Goal: Navigation & Orientation: Find specific page/section

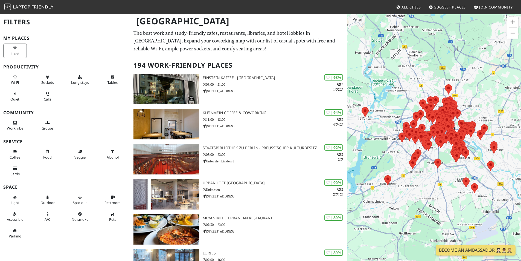
drag, startPoint x: 477, startPoint y: 139, endPoint x: 462, endPoint y: 137, distance: 14.6
click at [462, 137] on div "Um von einem Element zum anderen zu gelangen, drückst du die Pfeiltasten entspr…" at bounding box center [434, 144] width 174 height 261
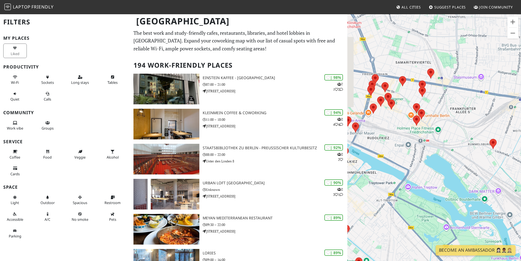
drag, startPoint x: 414, startPoint y: 127, endPoint x: 434, endPoint y: 140, distance: 23.6
click at [434, 140] on div "Um von einem Element zum anderen zu gelangen, drückst du die Pfeiltasten entspr…" at bounding box center [434, 144] width 174 height 261
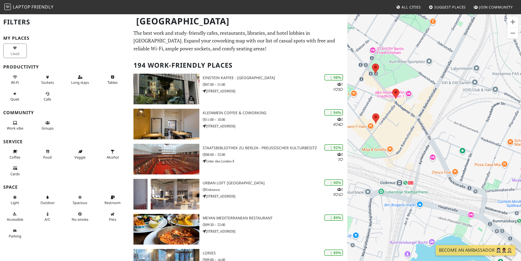
drag, startPoint x: 455, startPoint y: 137, endPoint x: 512, endPoint y: 155, distance: 59.0
click at [512, 155] on div "Um von einem Element zum anderen zu gelangen, drückst du die Pfeiltasten entspr…" at bounding box center [434, 144] width 174 height 261
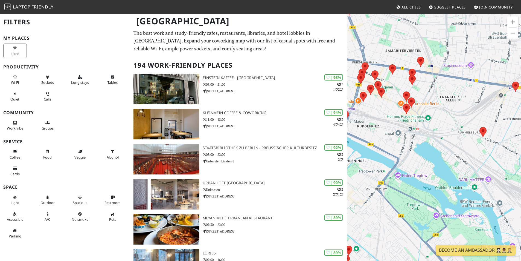
drag, startPoint x: 413, startPoint y: 116, endPoint x: 432, endPoint y: 122, distance: 20.1
click at [432, 122] on div "Um von einem Element zum anderen zu gelangen, drückst du die Pfeiltasten entspr…" at bounding box center [434, 144] width 174 height 261
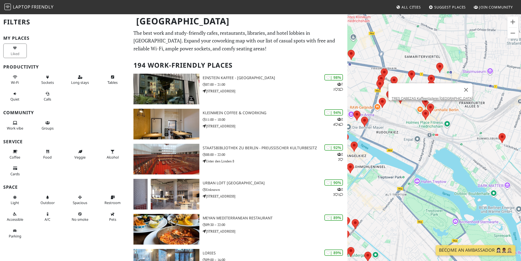
click at [427, 103] on area at bounding box center [427, 103] width 0 height 0
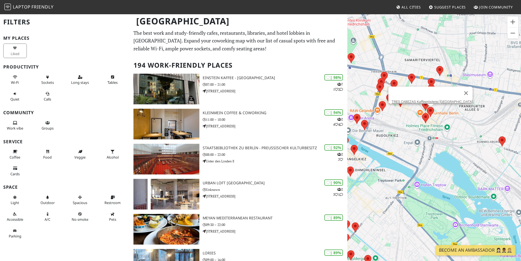
drag, startPoint x: 456, startPoint y: 121, endPoint x: 456, endPoint y: 125, distance: 4.1
click at [456, 125] on div "Um von einem Element zum anderen zu gelangen, drückst du die Pfeiltasten entspr…" at bounding box center [434, 144] width 174 height 261
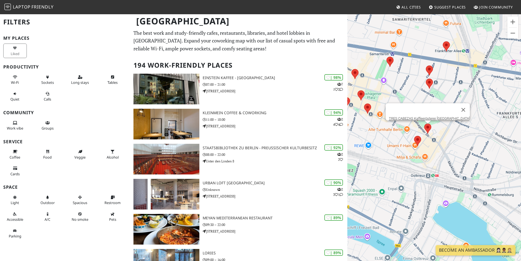
drag, startPoint x: 445, startPoint y: 111, endPoint x: 465, endPoint y: 136, distance: 32.5
click at [465, 136] on div "Um von einem Element zum anderen zu gelangen, drückst du die Pfeiltasten entspr…" at bounding box center [434, 144] width 174 height 261
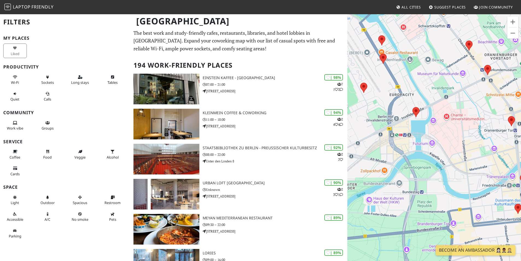
drag, startPoint x: 479, startPoint y: 156, endPoint x: 393, endPoint y: 103, distance: 100.5
click at [393, 103] on div "Um von einem Element zum anderen zu gelangen, drückst du die Pfeiltasten entspr…" at bounding box center [434, 144] width 174 height 261
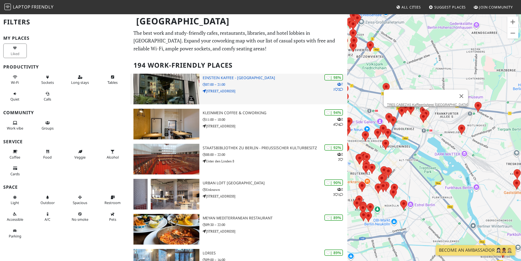
drag, startPoint x: 479, startPoint y: 131, endPoint x: 325, endPoint y: 99, distance: 157.1
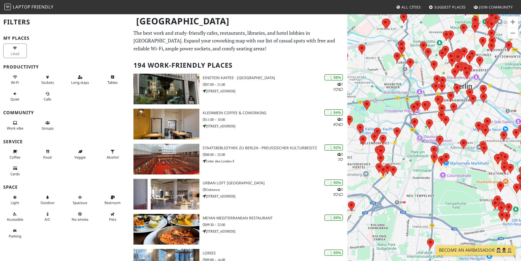
scroll to position [228, 0]
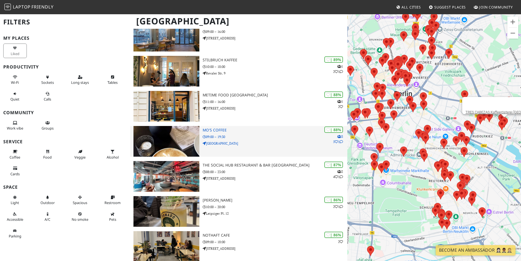
drag, startPoint x: 494, startPoint y: 131, endPoint x: 322, endPoint y: 134, distance: 171.8
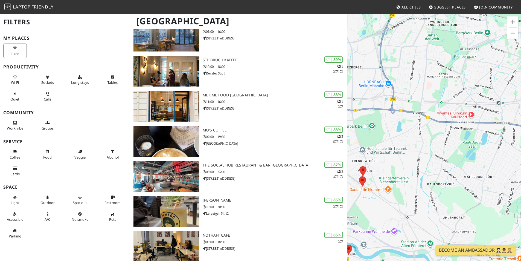
drag, startPoint x: 451, startPoint y: 137, endPoint x: 494, endPoint y: 144, distance: 43.0
click at [487, 143] on div "Um von einem Element zum anderen zu gelangen, drückst du die Pfeiltasten entspr…" at bounding box center [434, 144] width 174 height 261
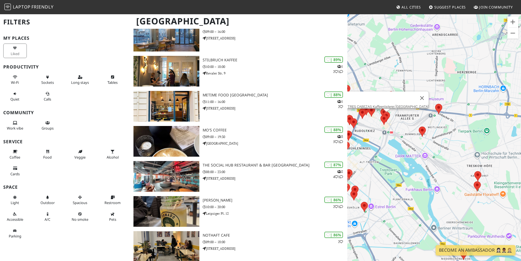
drag, startPoint x: 427, startPoint y: 141, endPoint x: 489, endPoint y: 138, distance: 62.7
click at [489, 138] on div "Um von einem Element zum anderen zu gelangen, drückst du die Pfeiltasten entspr…" at bounding box center [434, 144] width 174 height 261
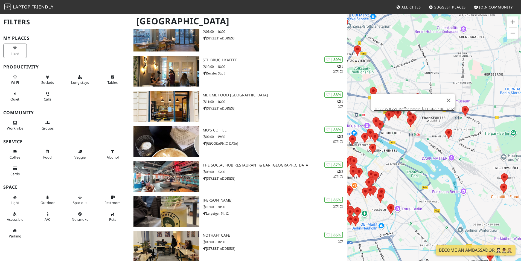
drag, startPoint x: 433, startPoint y: 139, endPoint x: 462, endPoint y: 153, distance: 32.2
click at [462, 153] on div "Um von einem Element zum anderen zu gelangen, drückst du die Pfeiltasten entspr…" at bounding box center [434, 144] width 174 height 261
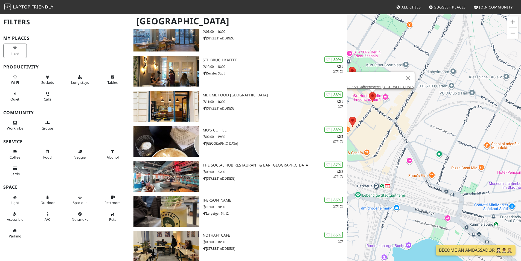
drag, startPoint x: 418, startPoint y: 134, endPoint x: 472, endPoint y: 142, distance: 54.7
click at [472, 142] on div "Um von einem Element zum anderen zu gelangen, drückst du die Pfeiltasten entspr…" at bounding box center [434, 144] width 174 height 261
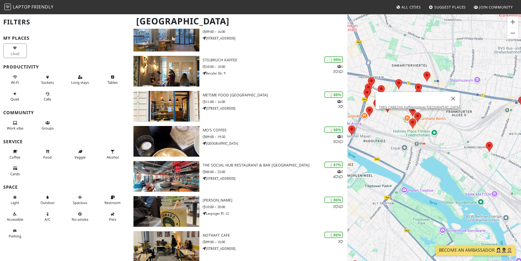
drag, startPoint x: 429, startPoint y: 124, endPoint x: 443, endPoint y: 135, distance: 18.4
click at [443, 135] on div "Um von einem Element zum anderen zu gelangen, drückst du die Pfeiltasten entspr…" at bounding box center [434, 144] width 174 height 261
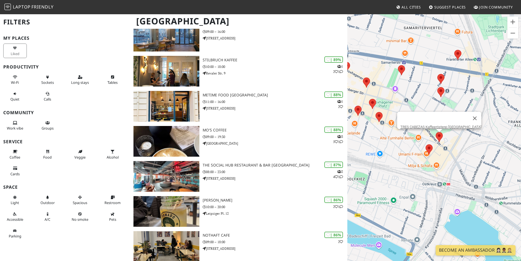
drag, startPoint x: 428, startPoint y: 128, endPoint x: 453, endPoint y: 143, distance: 29.1
click at [453, 143] on div "Um von einem Element zum anderen zu gelangen, drückst du die Pfeiltasten entspr…" at bounding box center [434, 144] width 174 height 261
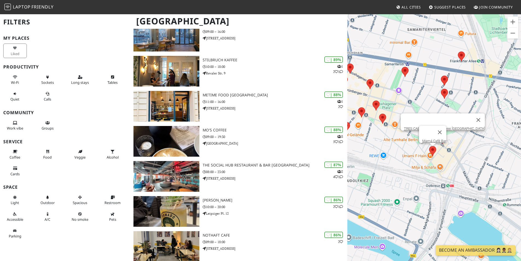
click at [429, 146] on area at bounding box center [429, 146] width 0 height 0
click at [22, 124] on button "Work vibe" at bounding box center [15, 125] width 24 height 15
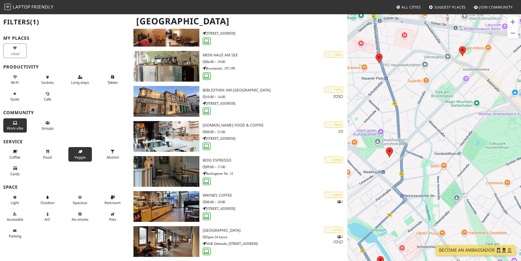
scroll to position [447, 0]
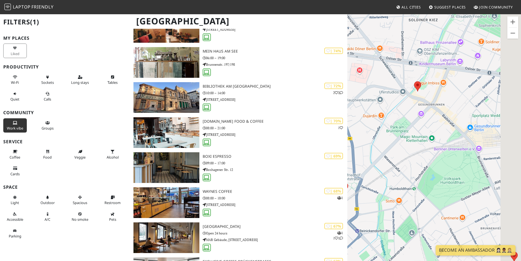
drag, startPoint x: 489, startPoint y: 123, endPoint x: 429, endPoint y: 173, distance: 77.7
click at [430, 172] on div "Um von einem Element zum anderen zu gelangen, drückst du die Pfeiltasten entspr…" at bounding box center [434, 144] width 174 height 261
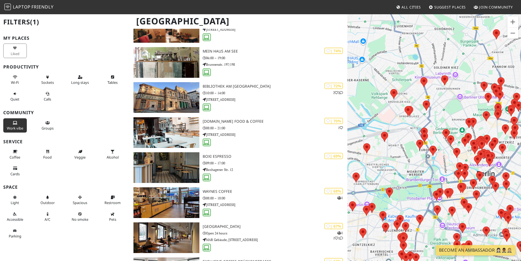
drag, startPoint x: 457, startPoint y: 125, endPoint x: 460, endPoint y: 83, distance: 42.8
click at [460, 83] on div "Um von einem Element zum anderen zu gelangen, drückst du die Pfeiltasten entspr…" at bounding box center [434, 144] width 174 height 261
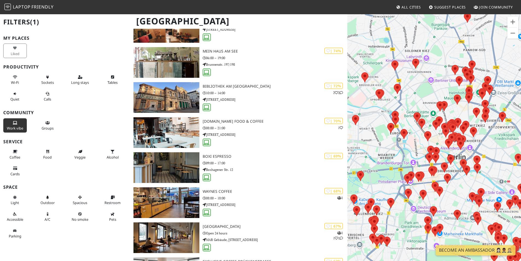
drag, startPoint x: 466, startPoint y: 135, endPoint x: 402, endPoint y: 99, distance: 73.7
click at [436, 116] on area at bounding box center [436, 116] width 0 height 0
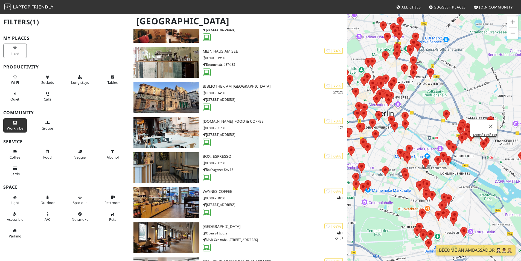
drag, startPoint x: 480, startPoint y: 141, endPoint x: 436, endPoint y: 110, distance: 53.3
click at [436, 110] on div "Um von einem Element zum anderen zu gelangen, drückst du die Pfeiltasten entspr…" at bounding box center [434, 144] width 174 height 261
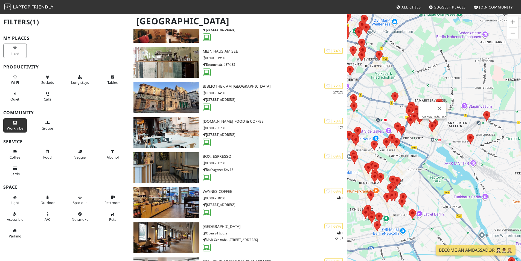
drag, startPoint x: 498, startPoint y: 139, endPoint x: 476, endPoint y: 135, distance: 21.6
click at [476, 135] on div "Um von einem Element zum anderen zu gelangen, drückst du die Pfeiltasten entspr…" at bounding box center [434, 144] width 174 height 261
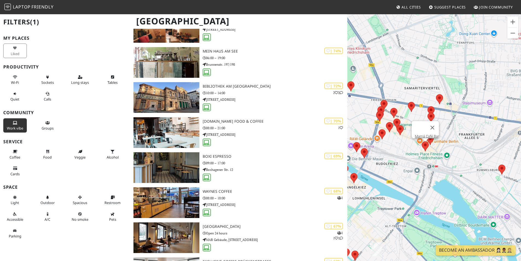
drag, startPoint x: 432, startPoint y: 138, endPoint x: 462, endPoint y: 144, distance: 30.6
click at [462, 144] on div "Um von einem Element zum anderen zu gelangen, drückst du die Pfeiltasten entspr…" at bounding box center [434, 144] width 174 height 261
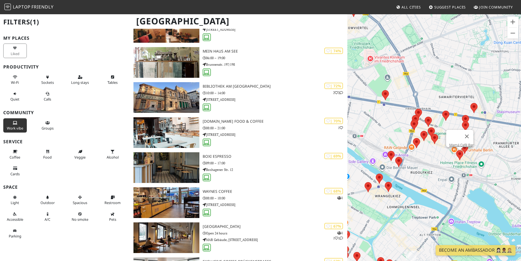
drag, startPoint x: 469, startPoint y: 132, endPoint x: 467, endPoint y: 134, distance: 3.1
click at [469, 132] on button "Schließen" at bounding box center [466, 136] width 13 height 13
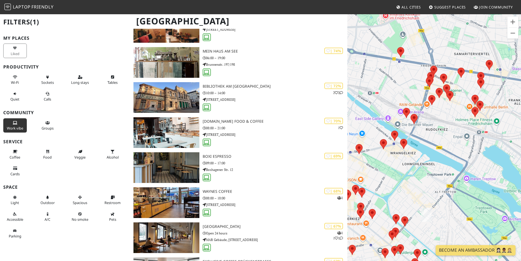
drag, startPoint x: 410, startPoint y: 214, endPoint x: 416, endPoint y: 170, distance: 44.5
click at [416, 170] on div "Um von einem Element zum anderen zu gelangen, drückst du die Pfeiltasten entspr…" at bounding box center [434, 144] width 174 height 261
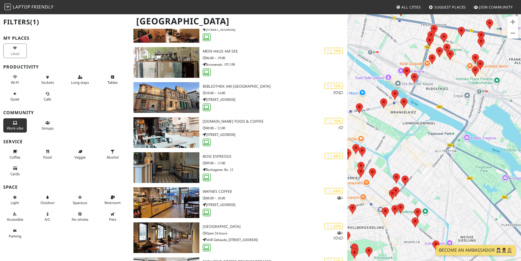
drag, startPoint x: 407, startPoint y: 199, endPoint x: 410, endPoint y: 154, distance: 45.3
click at [410, 154] on div "Um von einem Element zum anderen zu gelangen, drückst du die Pfeiltasten entspr…" at bounding box center [434, 144] width 174 height 261
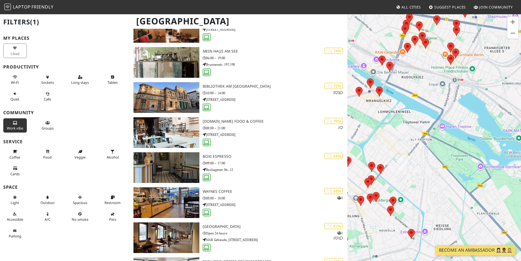
drag, startPoint x: 469, startPoint y: 91, endPoint x: 446, endPoint y: 106, distance: 27.6
click at [446, 106] on div "Um von einem Element zum anderen zu gelangen, drückst du die Pfeiltasten entspr…" at bounding box center [434, 144] width 174 height 261
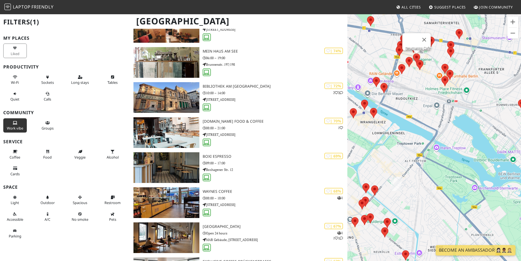
click at [413, 53] on area at bounding box center [413, 53] width 0 height 0
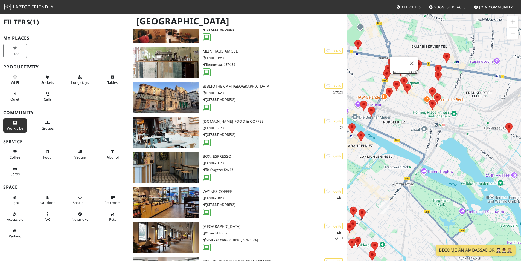
drag, startPoint x: 462, startPoint y: 123, endPoint x: 449, endPoint y: 147, distance: 27.5
click at [449, 147] on div "Um von einem Element zum anderen zu gelangen, drückst du die Pfeiltasten entspr…" at bounding box center [434, 144] width 174 height 261
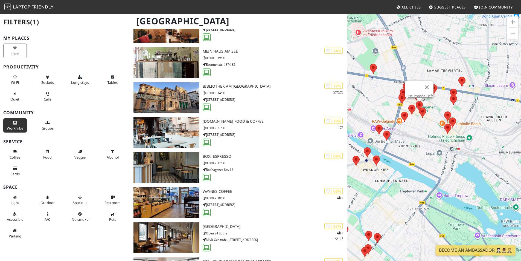
drag, startPoint x: 454, startPoint y: 105, endPoint x: 472, endPoint y: 133, distance: 33.6
click at [472, 133] on div "Um von einem Element zum anderen zu gelangen, drückst du die Pfeiltasten entspr…" at bounding box center [434, 144] width 174 height 261
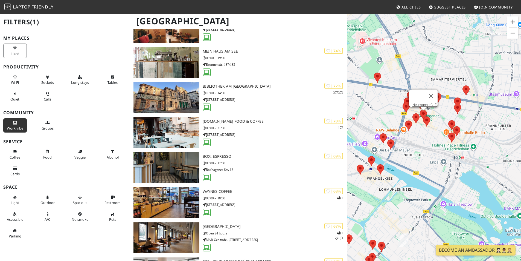
click at [420, 110] on area at bounding box center [420, 110] width 0 height 0
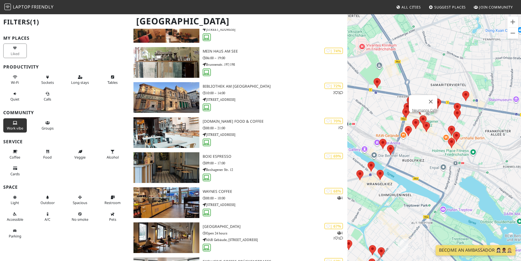
drag, startPoint x: 419, startPoint y: 139, endPoint x: 418, endPoint y: 160, distance: 20.6
click at [418, 160] on div "Um von einem Element zum anderen zu gelangen, drückst du die Pfeiltasten entspr…" at bounding box center [434, 144] width 174 height 261
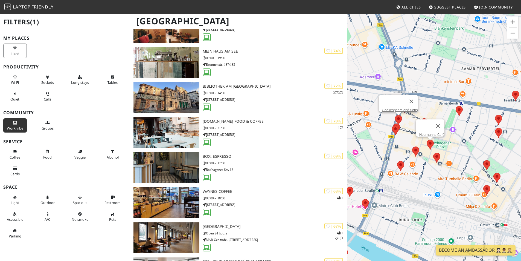
click at [395, 115] on area at bounding box center [395, 115] width 0 height 0
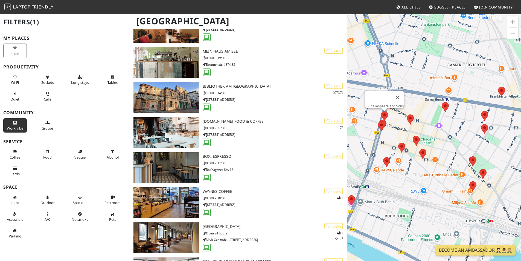
drag, startPoint x: 479, startPoint y: 161, endPoint x: 465, endPoint y: 156, distance: 15.1
click at [465, 156] on div "Um von einem Element zum anderen zu gelangen, drückst du die Pfeiltasten entspr…" at bounding box center [434, 144] width 174 height 261
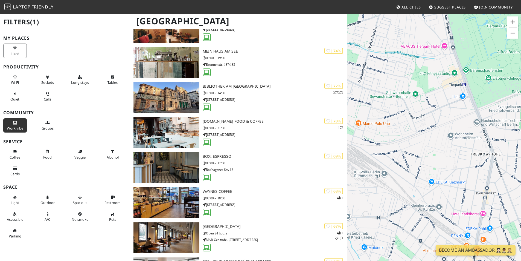
drag, startPoint x: 464, startPoint y: 173, endPoint x: 404, endPoint y: 114, distance: 84.2
click at [404, 114] on div "Um von einem Element zum anderen zu gelangen, drückst du die Pfeiltasten entspr…" at bounding box center [434, 144] width 174 height 261
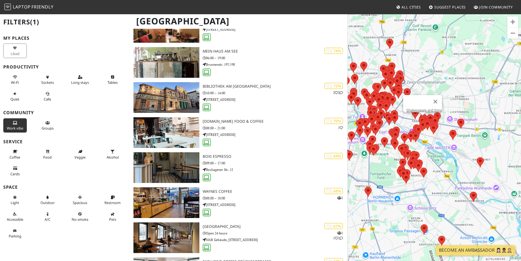
drag, startPoint x: 419, startPoint y: 129, endPoint x: 480, endPoint y: 181, distance: 79.6
click at [480, 181] on div "Um von einem Element zum anderen zu gelangen, drückst du die Pfeiltasten entspr…" at bounding box center [434, 144] width 174 height 261
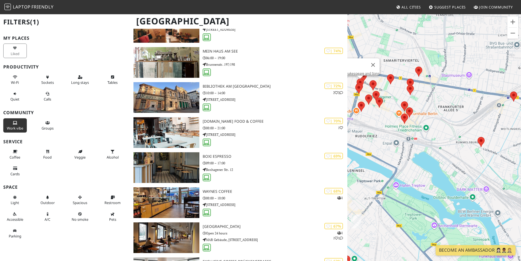
drag, startPoint x: 416, startPoint y: 121, endPoint x: 456, endPoint y: 158, distance: 54.8
click at [456, 158] on div "Um von einem Element zum anderen zu gelangen, drückst du die Pfeiltasten entspr…" at bounding box center [434, 144] width 174 height 261
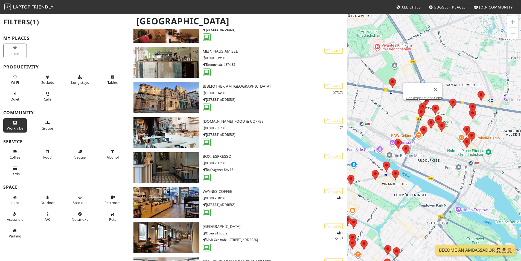
drag, startPoint x: 454, startPoint y: 127, endPoint x: 495, endPoint y: 129, distance: 40.8
click at [495, 129] on div "Um von einem Element zum anderen zu gelangen, drückst du die Pfeiltasten entspr…" at bounding box center [434, 144] width 174 height 261
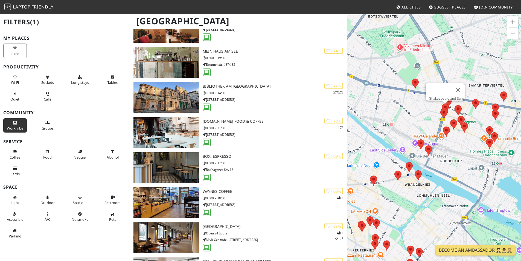
drag, startPoint x: 448, startPoint y: 146, endPoint x: 472, endPoint y: 147, distance: 23.3
click at [472, 147] on div "Um von einem Element zum anderen zu gelangen, drückst du die Pfeiltasten entspr…" at bounding box center [434, 144] width 174 height 261
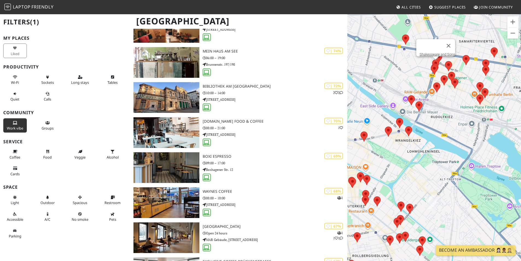
drag, startPoint x: 395, startPoint y: 206, endPoint x: 383, endPoint y: 161, distance: 46.7
click at [383, 161] on div "Um von einem Element zum anderen zu gelangen, drückst du die Pfeiltasten entspr…" at bounding box center [434, 144] width 174 height 261
